Goal: Information Seeking & Learning: Find specific fact

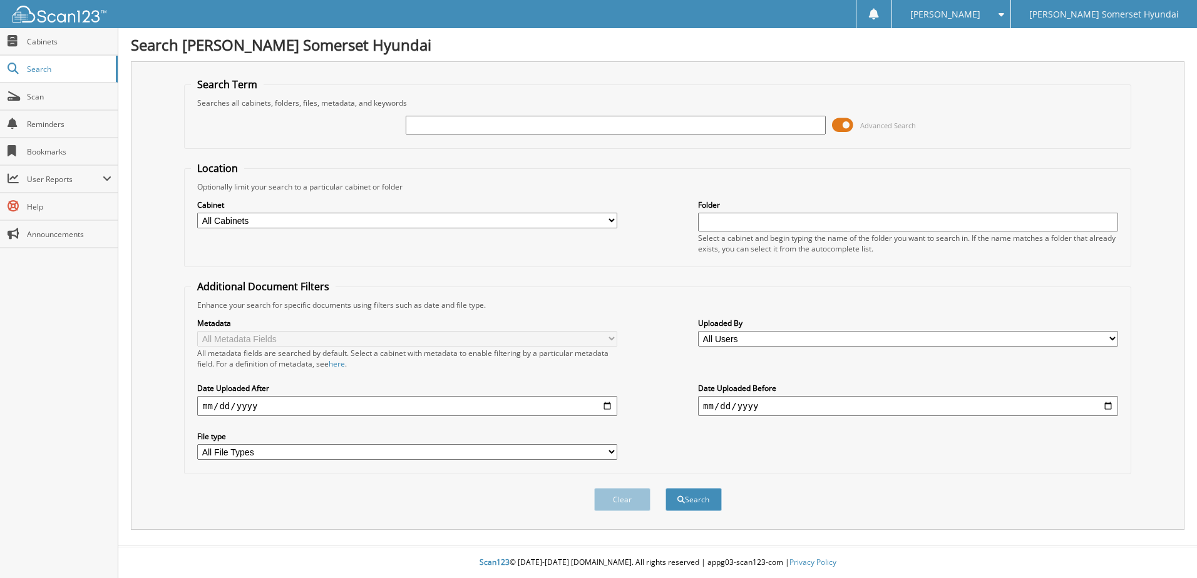
drag, startPoint x: 458, startPoint y: 88, endPoint x: 456, endPoint y: 99, distance: 10.7
click at [456, 99] on fieldset "Search Term Searches all cabinets, folders, files, metadata, and keywords Advan…" at bounding box center [657, 113] width 947 height 71
drag, startPoint x: 456, startPoint y: 99, endPoint x: 455, endPoint y: 119, distance: 20.1
click at [455, 119] on input "text" at bounding box center [616, 125] width 420 height 19
type input "6030642"
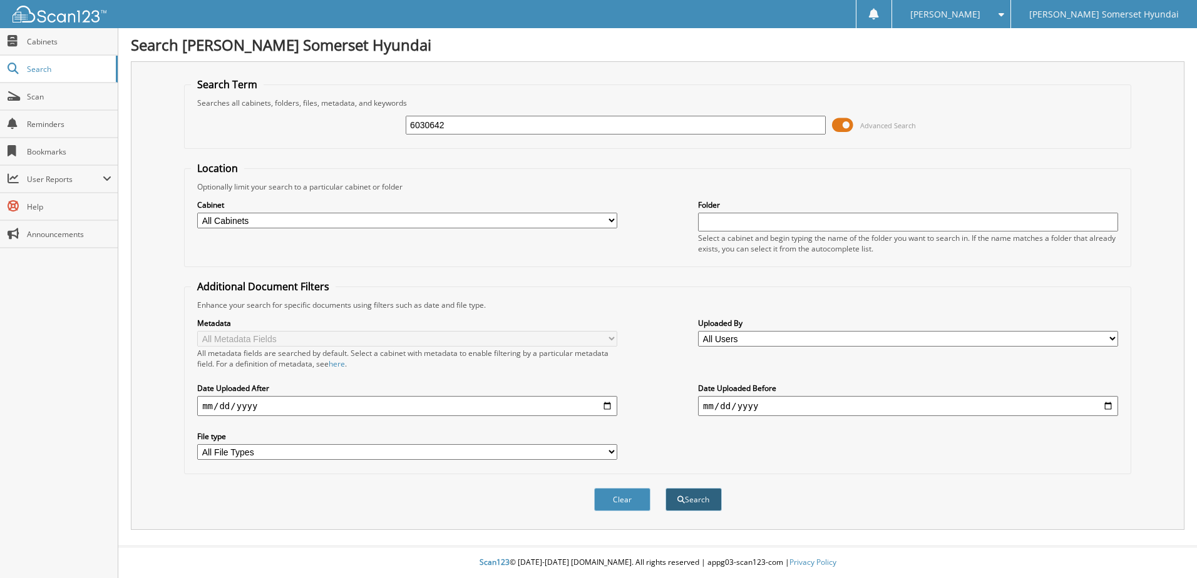
click at [672, 498] on button "Search" at bounding box center [693, 499] width 56 height 23
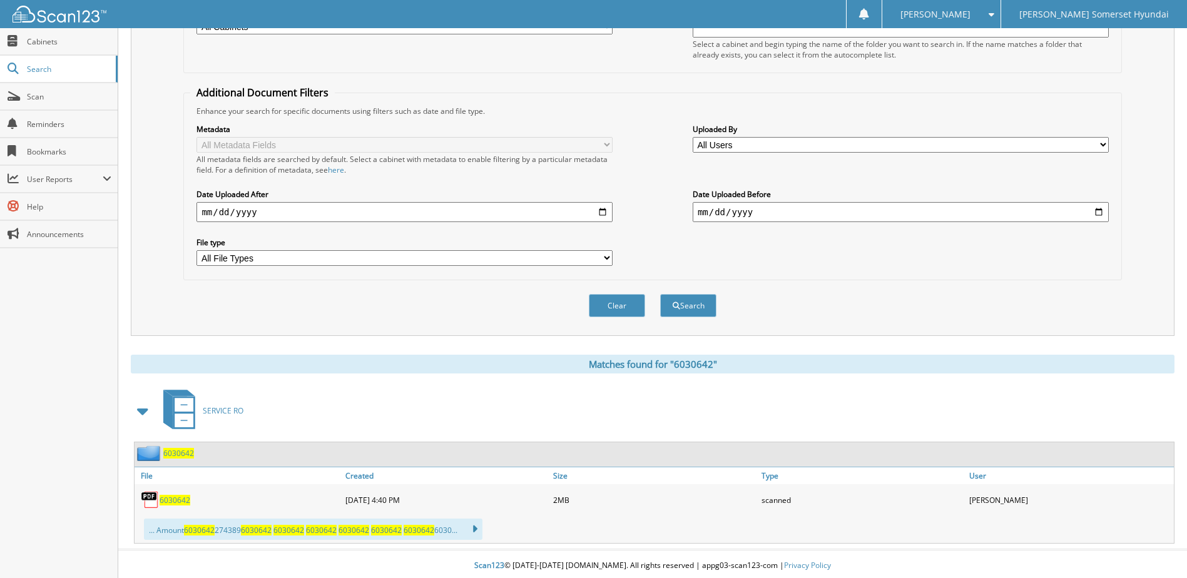
scroll to position [198, 0]
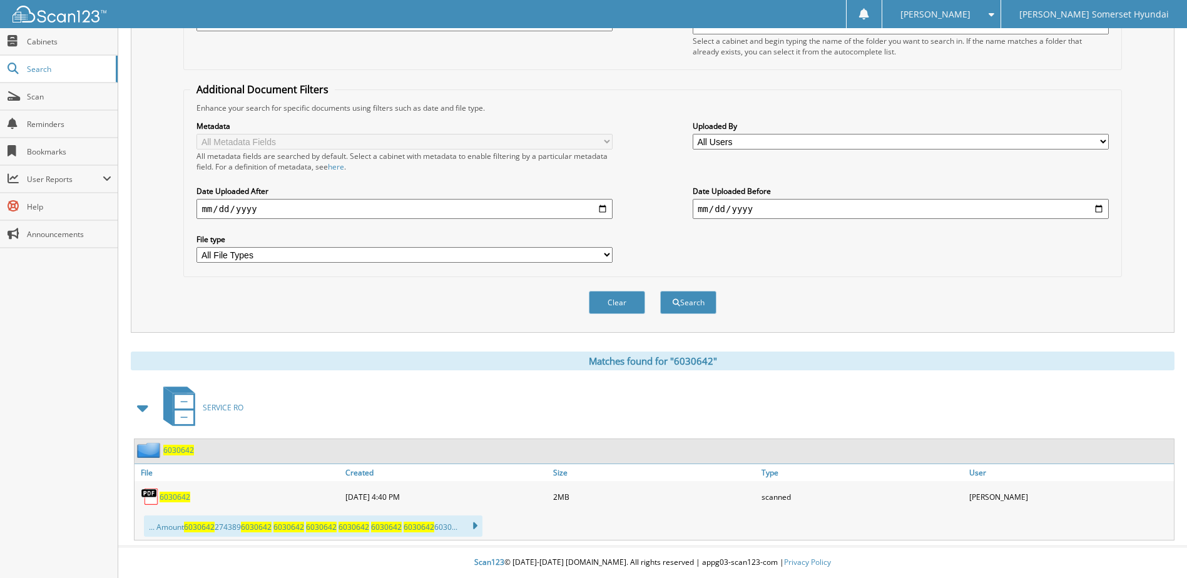
click at [169, 495] on span "6030642" at bounding box center [175, 497] width 31 height 11
